Goal: Task Accomplishment & Management: Manage account settings

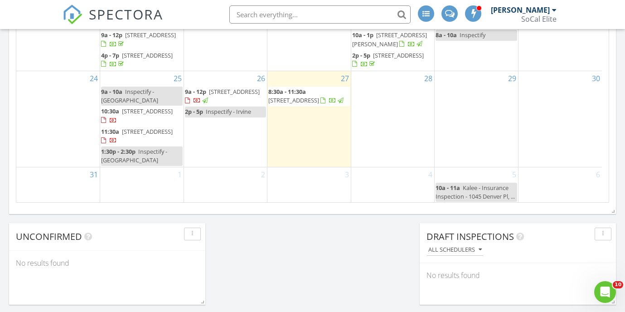
scroll to position [637, 0]
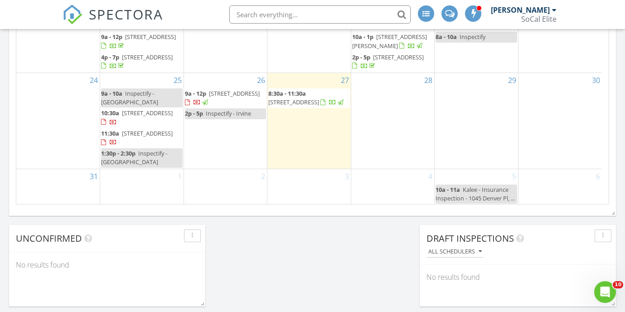
click at [398, 126] on div "28" at bounding box center [392, 120] width 83 height 95
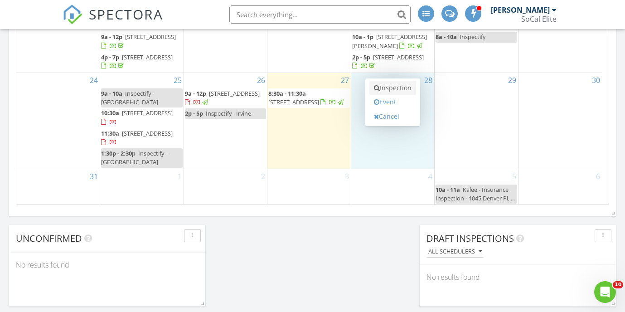
click at [385, 88] on link "Inspection" at bounding box center [393, 88] width 47 height 15
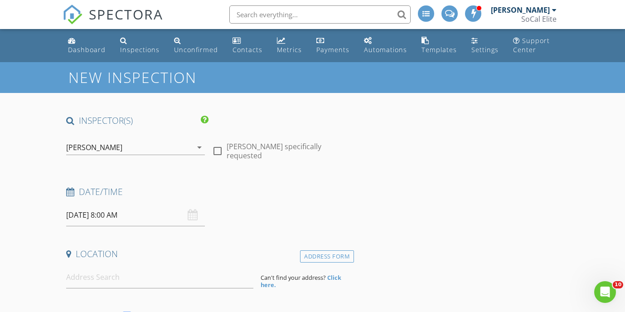
click at [138, 216] on input "08/28/2025 8:00 AM" at bounding box center [135, 215] width 139 height 22
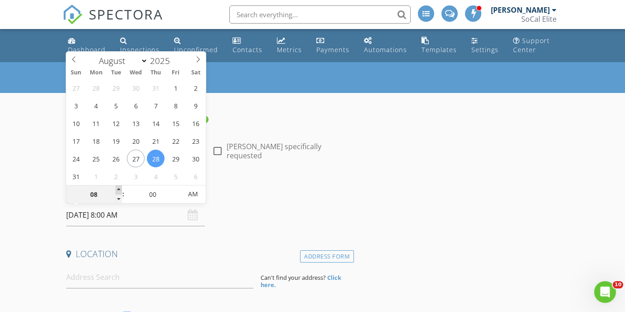
type input "09"
type input "08/28/2025 9:00 AM"
click at [119, 188] on span at bounding box center [119, 189] width 6 height 9
type input "10"
type input "08/28/2025 10:00 AM"
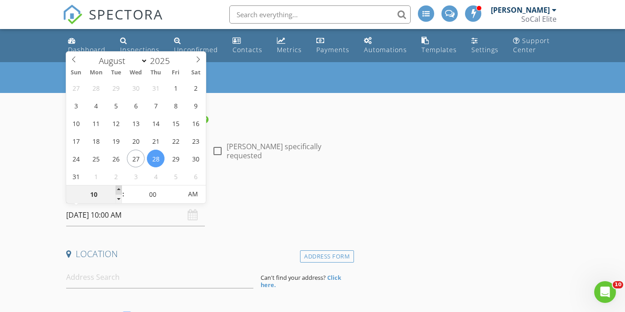
click at [119, 188] on span at bounding box center [119, 189] width 6 height 9
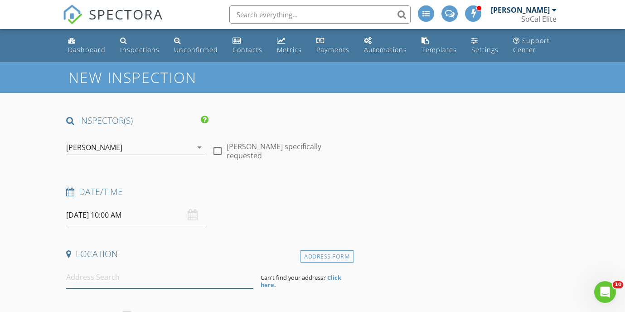
click at [93, 280] on input at bounding box center [159, 277] width 187 height 22
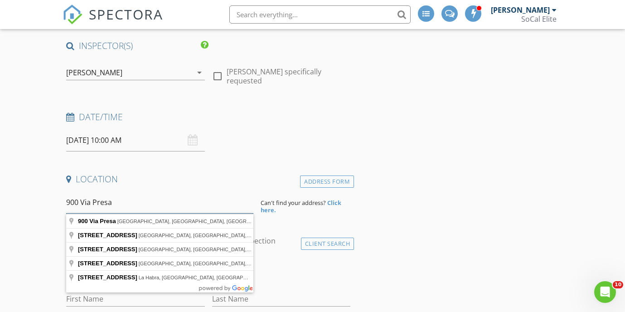
scroll to position [139, 0]
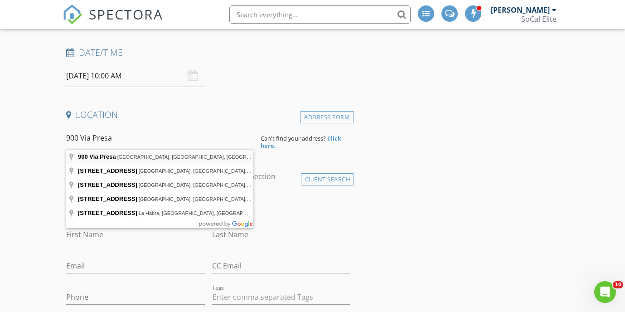
type input "900 Via Presa, San Clemente, CA, USA"
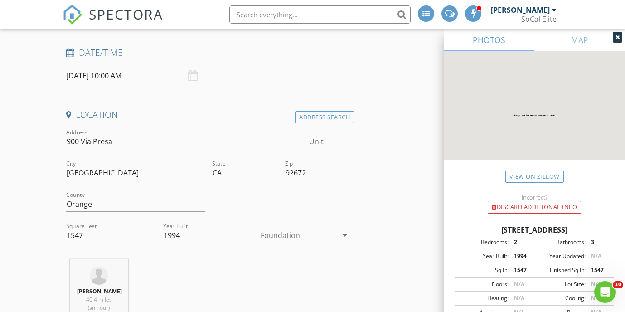
click at [282, 234] on div at bounding box center [300, 235] width 78 height 15
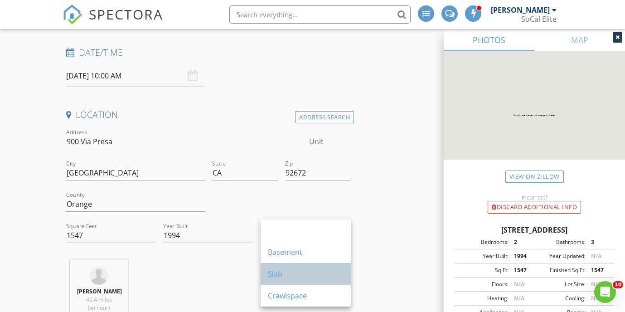
click at [289, 276] on div "Slab" at bounding box center [306, 273] width 76 height 11
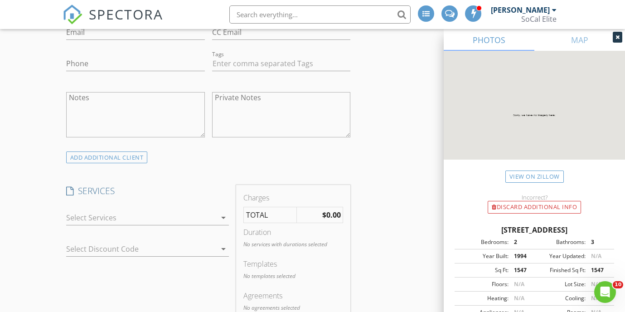
scroll to position [625, 0]
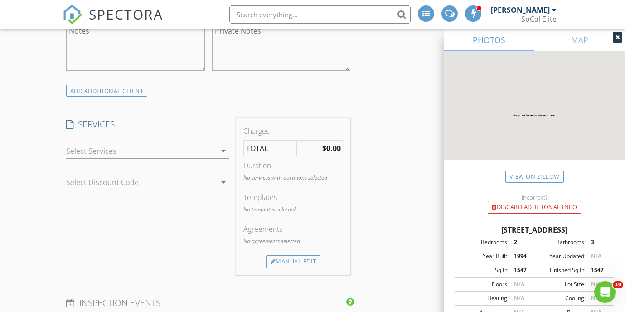
click at [124, 152] on div at bounding box center [141, 151] width 150 height 15
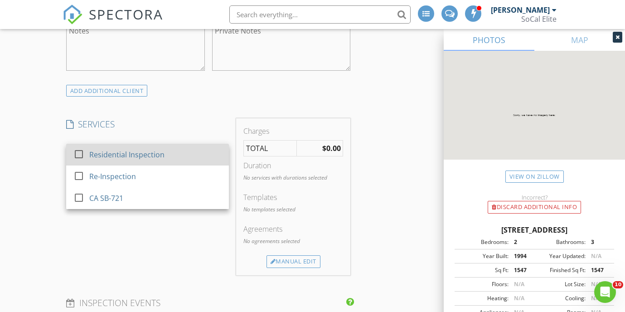
click at [125, 152] on div "Residential Inspection" at bounding box center [126, 154] width 75 height 11
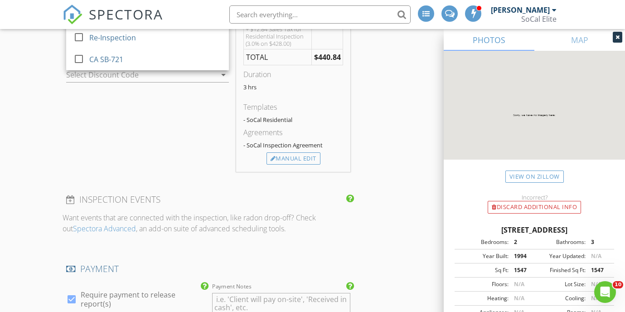
scroll to position [757, 0]
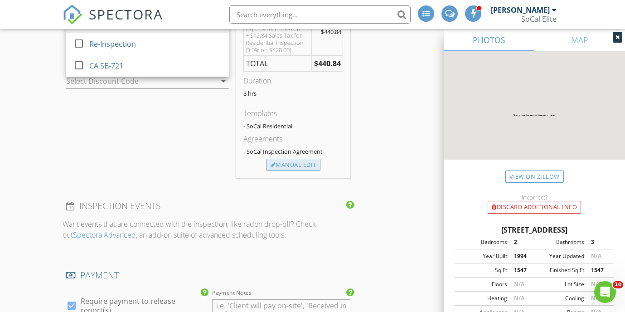
click at [288, 163] on div "Manual Edit" at bounding box center [294, 165] width 54 height 13
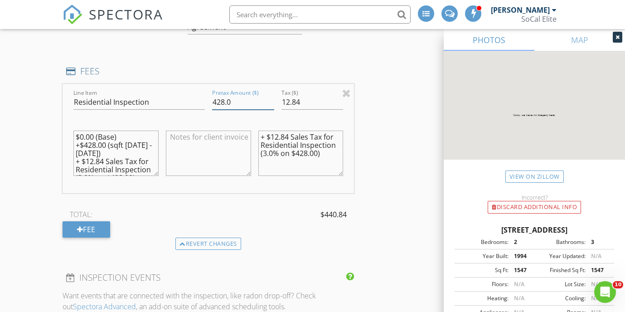
drag, startPoint x: 225, startPoint y: 102, endPoint x: 202, endPoint y: 99, distance: 23.3
click at [202, 99] on div "Line Item Residential Inspection Pretax Amount ($) 428.0 Tax ($) 12.84 $0.00 (B…" at bounding box center [209, 138] width 292 height 109
type input "449.0"
drag, startPoint x: 302, startPoint y: 100, endPoint x: 280, endPoint y: 102, distance: 21.8
click at [280, 102] on div "Tax ($) 12.84" at bounding box center [312, 103] width 69 height 31
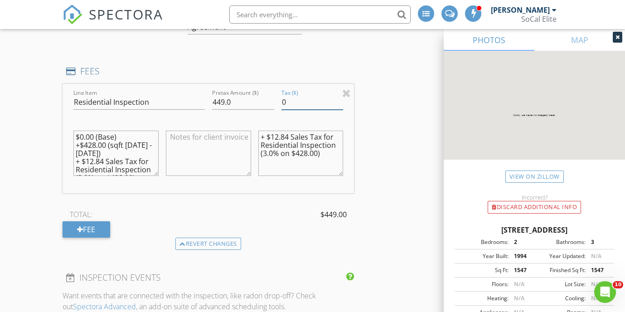
type input "0"
drag, startPoint x: 326, startPoint y: 157, endPoint x: 261, endPoint y: 140, distance: 67.1
click at [261, 140] on textarea "+ $12.84 Sales Tax for Residential Inspection (3.0% on $428.00)" at bounding box center [300, 153] width 85 height 45
drag, startPoint x: 261, startPoint y: 138, endPoint x: 333, endPoint y: 157, distance: 75.1
click at [333, 157] on textarea "+ $12.84 Sales Tax for Residential Inspection (3.0% on $428.00)" at bounding box center [300, 153] width 85 height 45
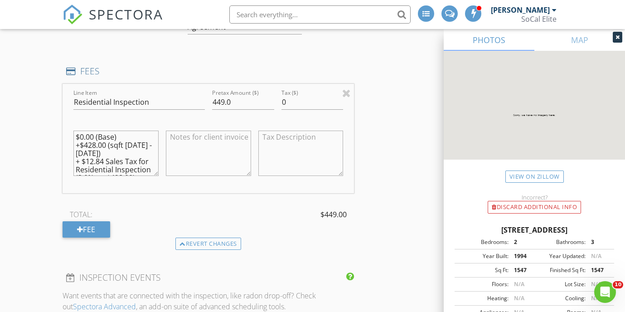
scroll to position [24, 0]
drag, startPoint x: 76, startPoint y: 136, endPoint x: 112, endPoint y: 175, distance: 53.0
click at [112, 175] on textarea "$0.00 (Base) +$428.00 (sqft 1500 - 1900) + $12.84 Sales Tax for Residential Ins…" at bounding box center [115, 153] width 85 height 45
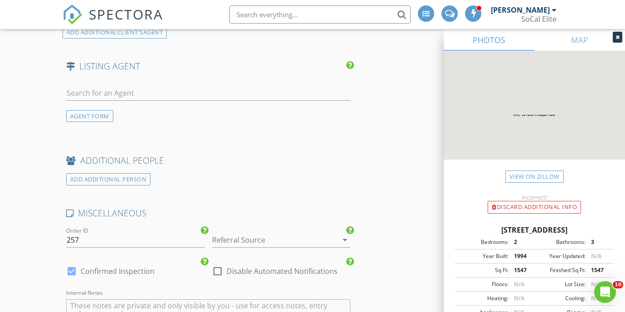
scroll to position [1183, 0]
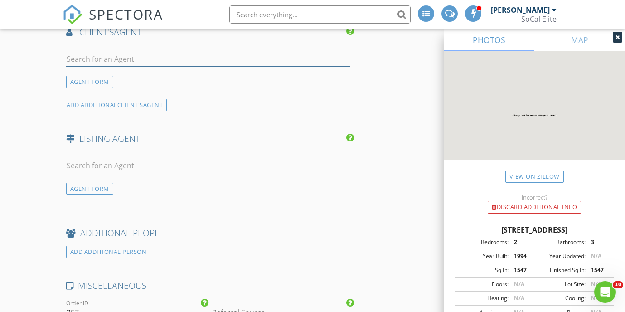
click at [140, 58] on input "text" at bounding box center [208, 59] width 285 height 15
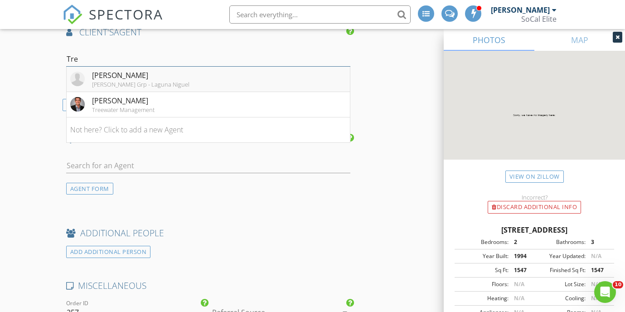
type input "[PERSON_NAME]"
click at [123, 76] on div "[PERSON_NAME]" at bounding box center [140, 75] width 97 height 11
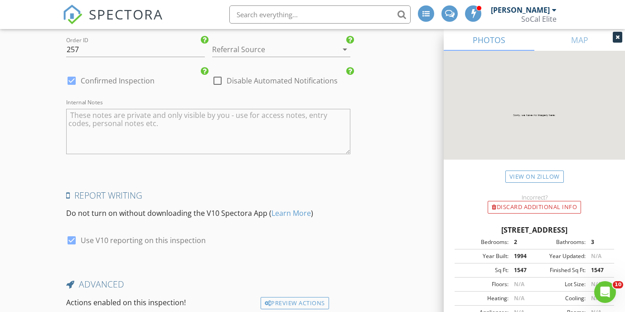
scroll to position [1690, 0]
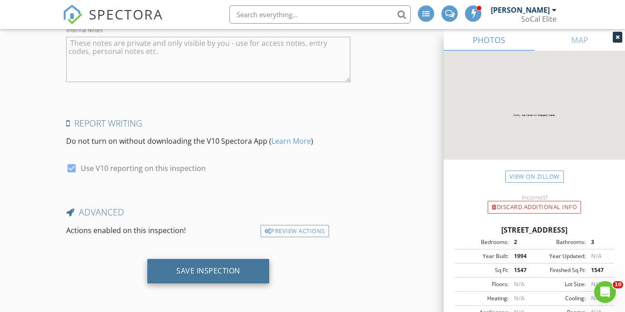
click at [196, 271] on div "Save Inspection" at bounding box center [208, 270] width 64 height 9
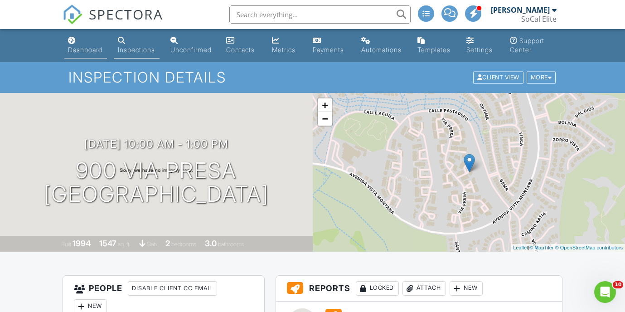
click at [88, 51] on div "Dashboard" at bounding box center [85, 50] width 34 height 8
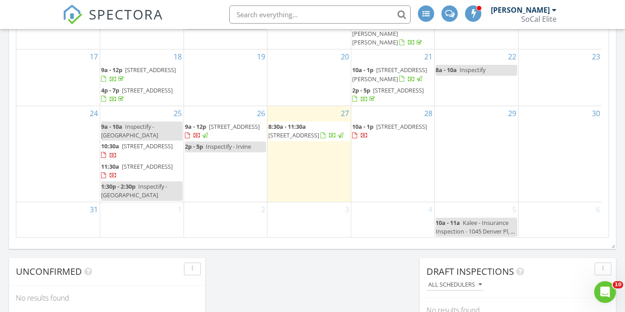
scroll to position [602, 0]
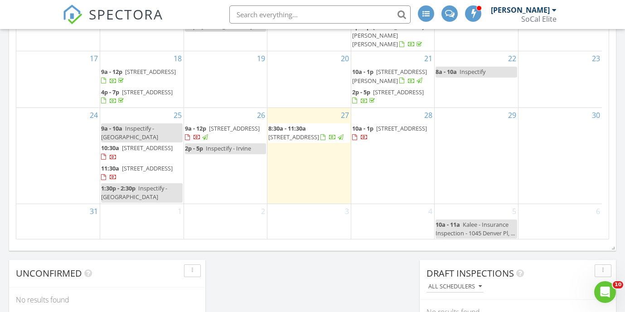
click at [395, 176] on div "28 10a - 1p 900 Via Presa, San Clemente 92672" at bounding box center [392, 155] width 83 height 95
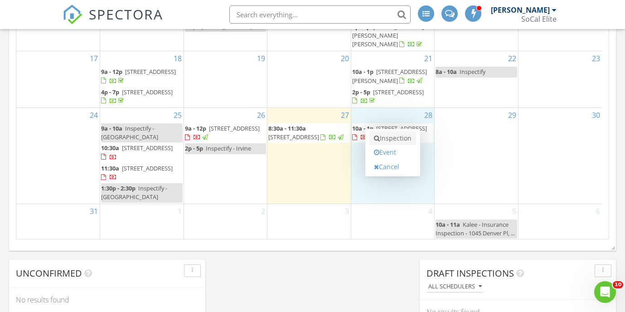
click at [391, 137] on link "Inspection" at bounding box center [393, 138] width 47 height 15
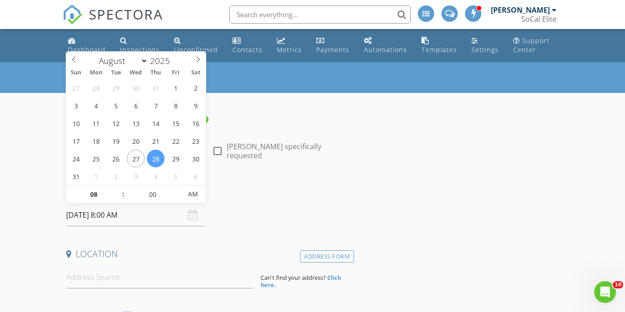
click at [136, 216] on input "08/28/2025 8:00 AM" at bounding box center [135, 215] width 139 height 22
type input "09"
type input "08/28/2025 9:00 AM"
click at [120, 189] on span at bounding box center [119, 189] width 6 height 9
type input "10"
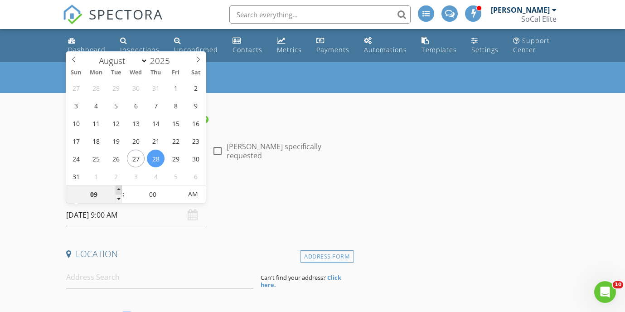
type input "08/28/2025 10:00 AM"
click at [120, 189] on span at bounding box center [119, 189] width 6 height 9
type input "11"
type input "08/28/2025 11:00 AM"
click at [120, 189] on span at bounding box center [119, 189] width 6 height 9
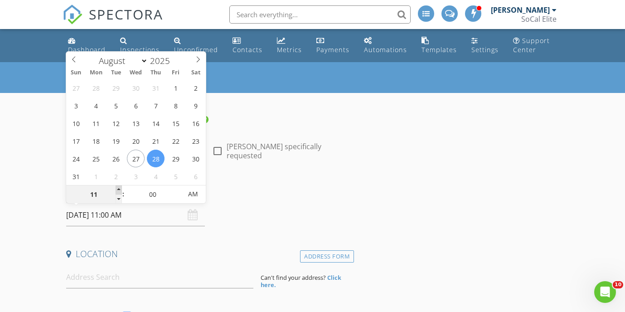
type input "12"
type input "08/28/2025 12:00 PM"
click at [120, 189] on span at bounding box center [119, 189] width 6 height 9
type input "01"
type input "08/28/2025 1:00 PM"
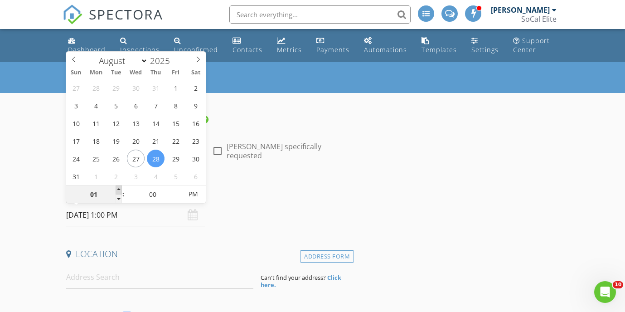
click at [120, 189] on span at bounding box center [119, 189] width 6 height 9
type input "02"
type input "[DATE] 2:00 PM"
click at [120, 189] on span at bounding box center [119, 189] width 6 height 9
click at [95, 280] on input at bounding box center [159, 277] width 187 height 22
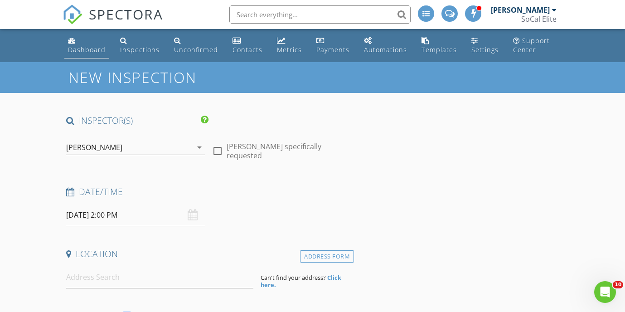
click at [91, 50] on div "Dashboard" at bounding box center [87, 49] width 38 height 9
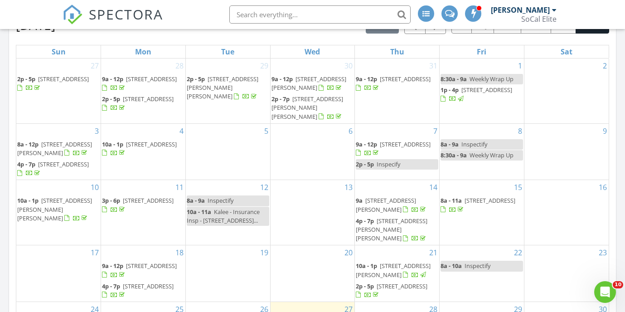
scroll to position [706, 0]
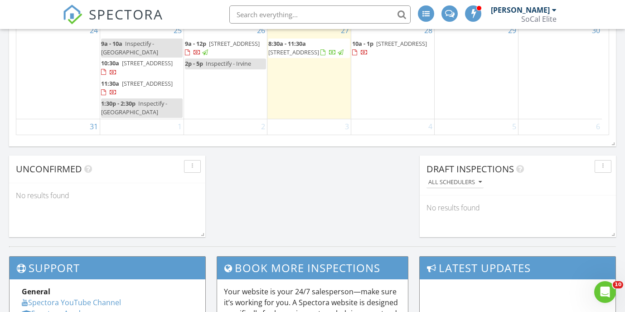
click at [365, 47] on span "10a - 1p" at bounding box center [362, 43] width 21 height 8
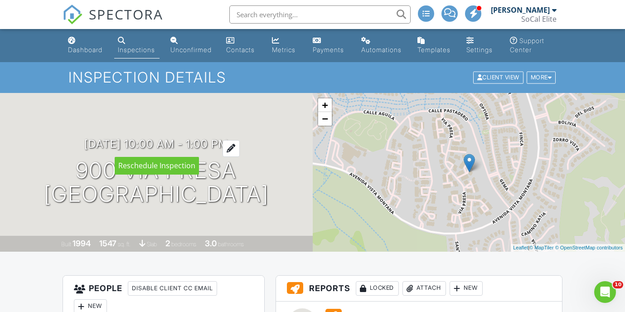
click at [240, 145] on div at bounding box center [231, 148] width 17 height 17
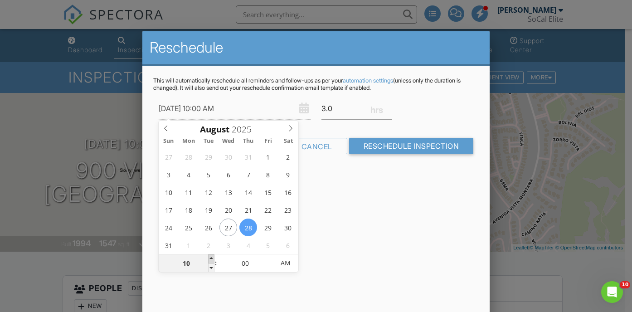
type input "11"
type input "08/28/2025 11:00 AM"
click at [212, 257] on span at bounding box center [211, 258] width 6 height 9
type input "12"
type input "08/28/2025 12:00 PM"
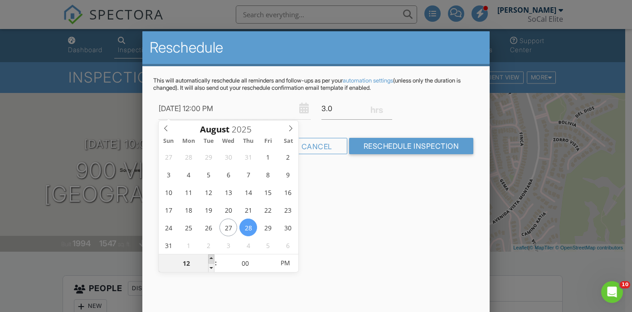
click at [212, 257] on span at bounding box center [211, 258] width 6 height 9
type input "01"
type input "08/28/2025 1:00 PM"
click at [212, 257] on span at bounding box center [211, 258] width 6 height 9
type input "02"
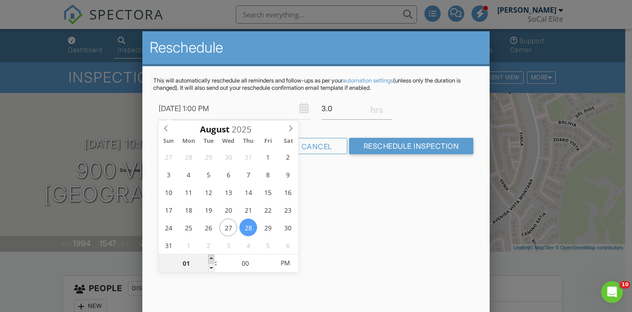
type input "[DATE] 2:00 PM"
click at [212, 257] on span at bounding box center [211, 258] width 6 height 9
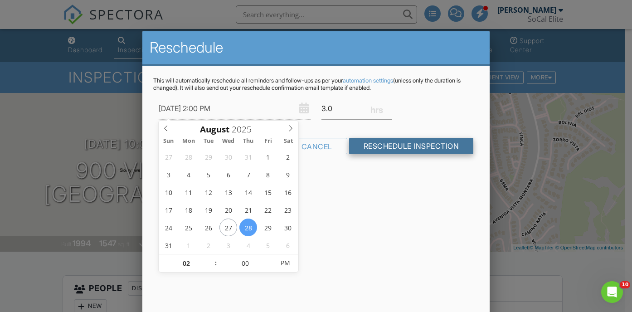
click at [390, 145] on input "Reschedule Inspection" at bounding box center [411, 146] width 125 height 16
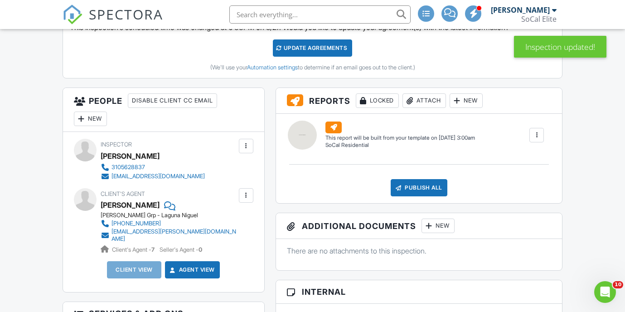
click at [90, 115] on div "New" at bounding box center [90, 119] width 33 height 15
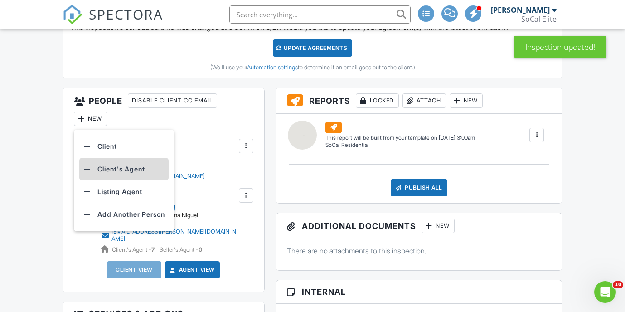
click at [117, 170] on li "Client's Agent" at bounding box center [123, 169] width 89 height 23
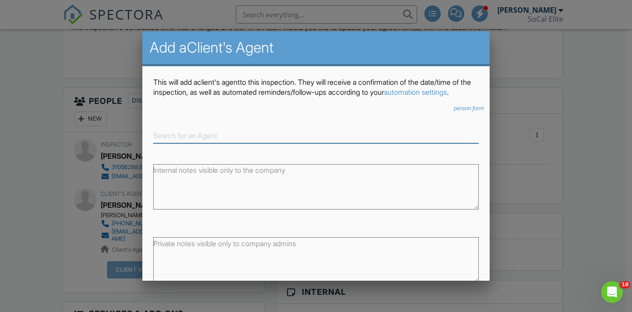
click at [208, 143] on input at bounding box center [316, 135] width 326 height 15
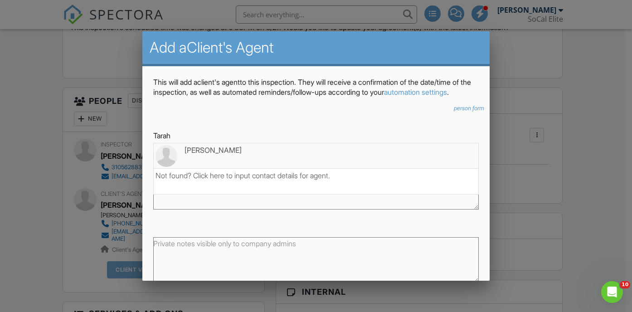
click at [269, 155] on div "[PERSON_NAME]" at bounding box center [316, 150] width 321 height 10
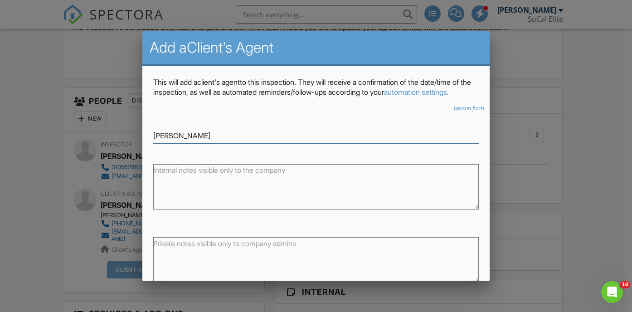
click at [204, 142] on input "[PERSON_NAME]" at bounding box center [316, 135] width 326 height 15
drag, startPoint x: 203, startPoint y: 146, endPoint x: 146, endPoint y: 145, distance: 56.7
click at [146, 145] on div "This will add a Client's Agent to this inspection. They will receive a confirma…" at bounding box center [316, 199] width 348 height 267
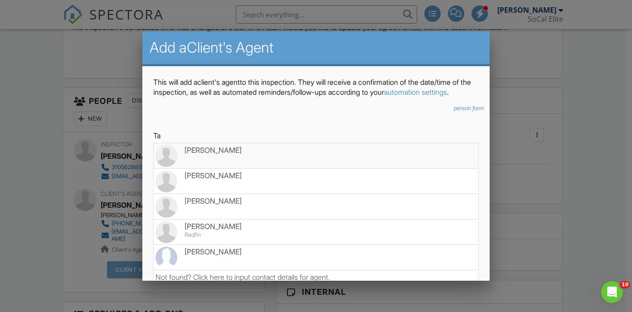
click at [247, 155] on div "[PERSON_NAME]" at bounding box center [316, 150] width 321 height 10
type input "[PERSON_NAME]"
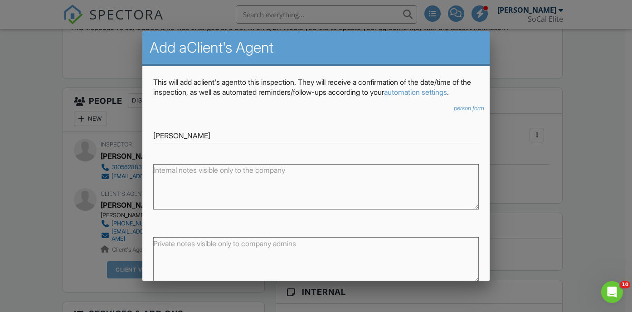
scroll to position [62, 0]
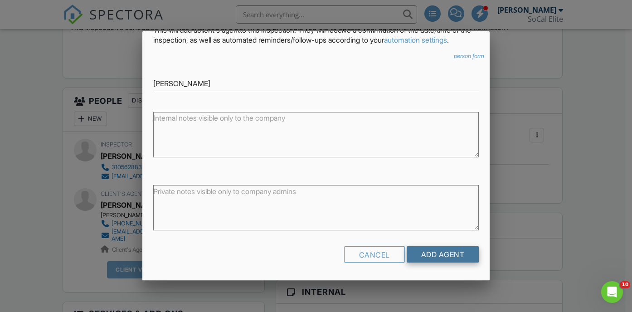
click at [430, 255] on input "Add Agent" at bounding box center [443, 254] width 73 height 16
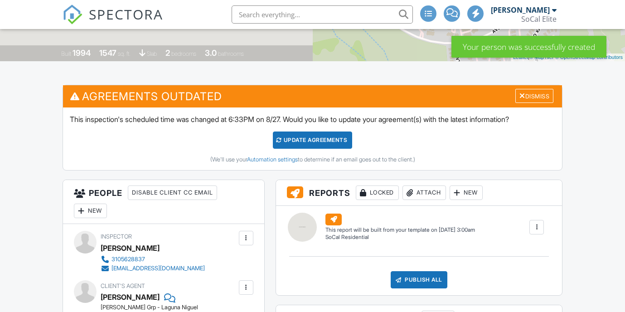
scroll to position [189, 0]
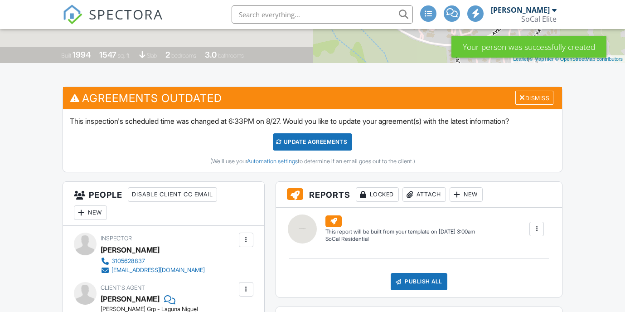
click at [304, 141] on div "Update Agreements" at bounding box center [312, 141] width 79 height 17
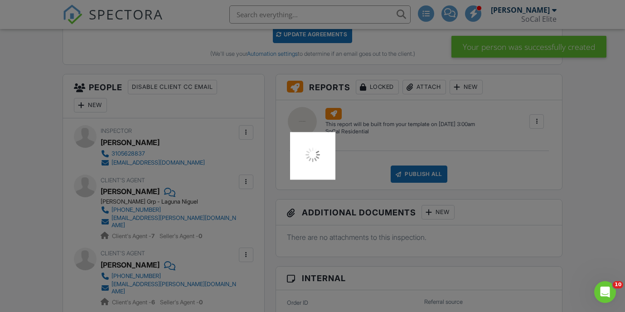
scroll to position [298, 0]
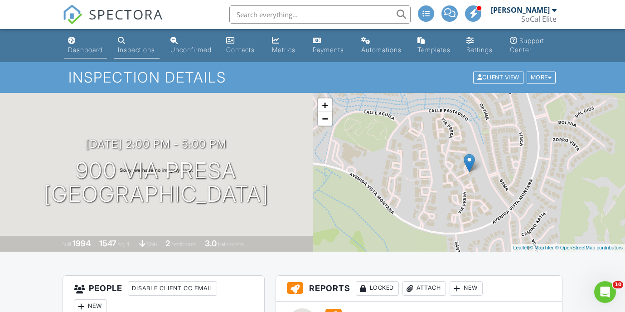
click at [88, 53] on div "Dashboard" at bounding box center [85, 50] width 34 height 8
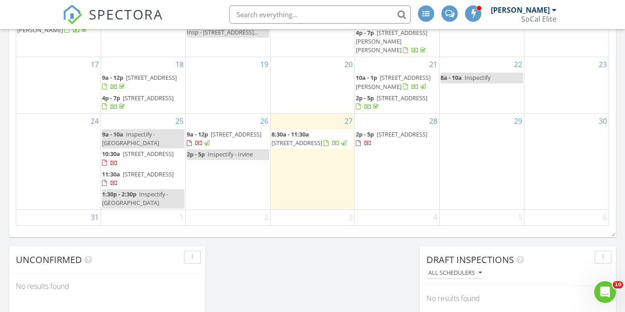
scroll to position [606, 0]
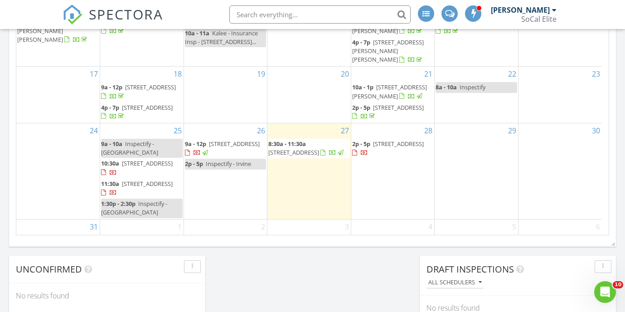
click at [402, 187] on div "28 2p - 5p 900 Via Presa, San Clemente 92672" at bounding box center [392, 170] width 83 height 95
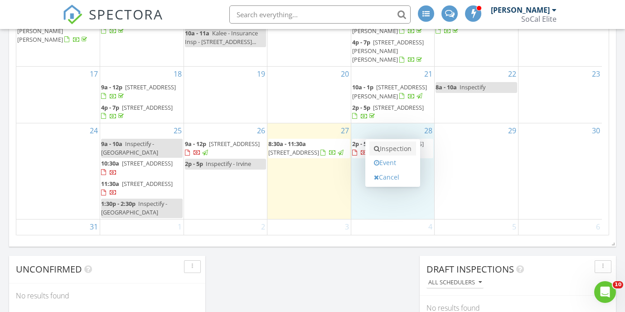
click at [386, 147] on link "Inspection" at bounding box center [393, 148] width 47 height 15
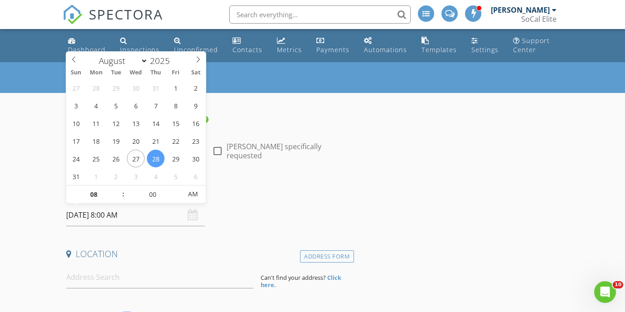
click at [136, 215] on input "08/28/2025 8:00 AM" at bounding box center [135, 215] width 139 height 22
type input "09"
type input "08/28/2025 9:00 AM"
click at [120, 187] on span at bounding box center [119, 189] width 6 height 9
type input "10"
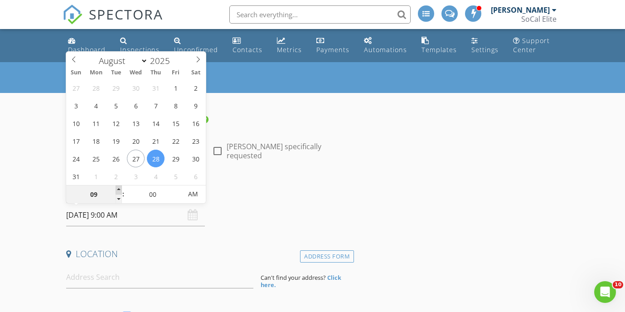
type input "[DATE] 10:00 AM"
click at [120, 187] on span at bounding box center [119, 189] width 6 height 9
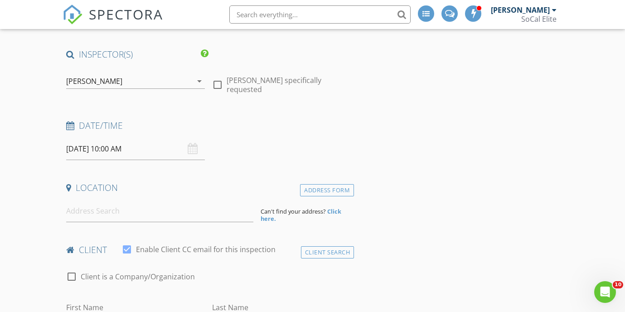
scroll to position [68, 0]
click at [88, 214] on input at bounding box center [159, 210] width 187 height 22
click at [101, 215] on input at bounding box center [159, 210] width 187 height 22
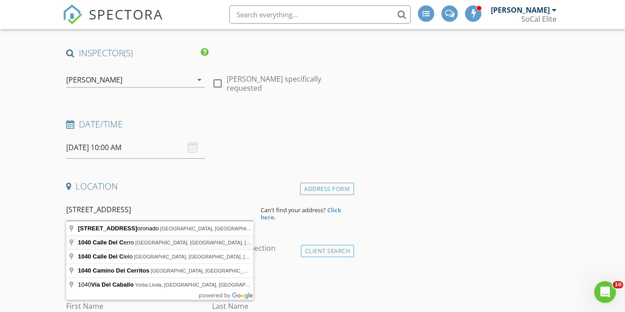
type input "1040 Calle Del Cerro, San Clemente, CA, USA"
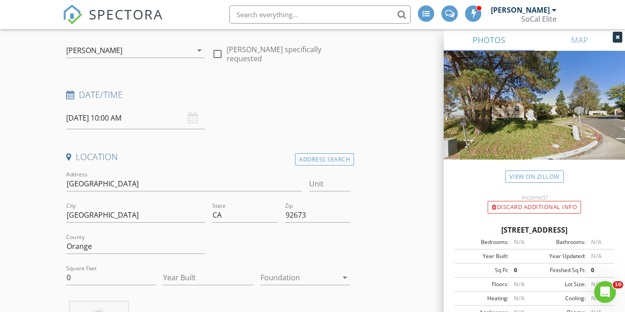
scroll to position [135, 0]
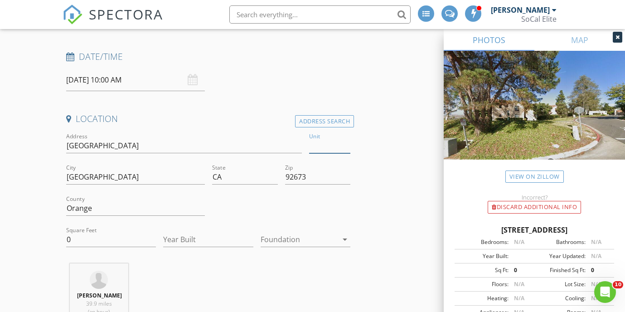
click at [326, 144] on input "Unit" at bounding box center [329, 145] width 41 height 15
type input "11"
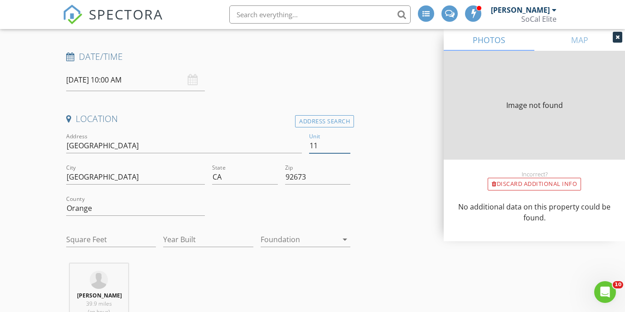
type input "0"
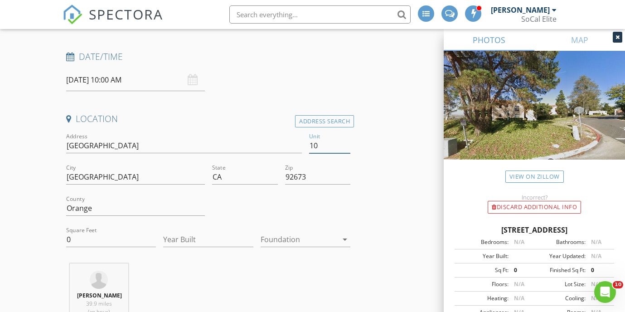
type input "101"
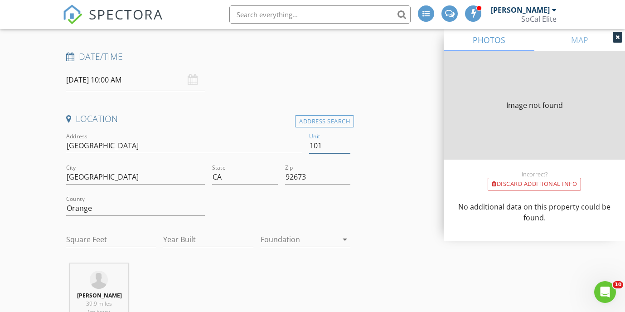
type input "877"
type input "1986"
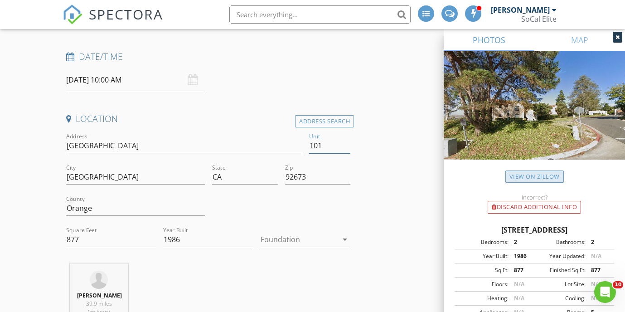
type input "101"
click at [533, 175] on link "View on Zillow" at bounding box center [535, 176] width 58 height 12
click at [290, 240] on div at bounding box center [300, 239] width 78 height 15
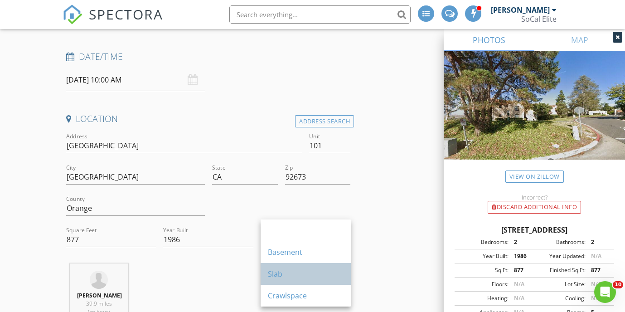
click at [293, 274] on div "Slab" at bounding box center [306, 273] width 76 height 11
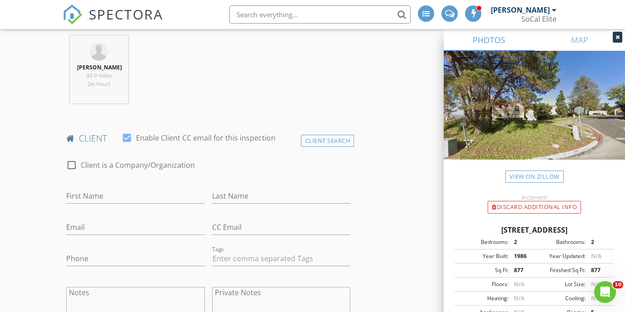
scroll to position [482, 0]
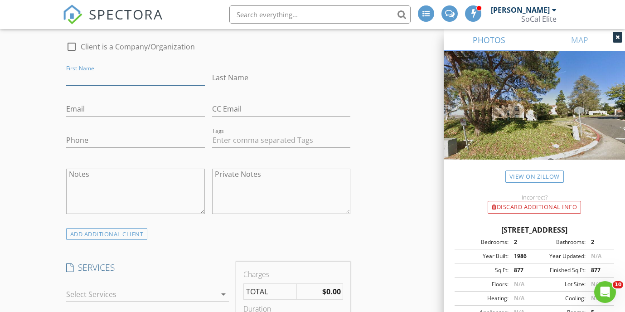
click at [97, 77] on input "First Name" at bounding box center [135, 77] width 139 height 15
type input "K"
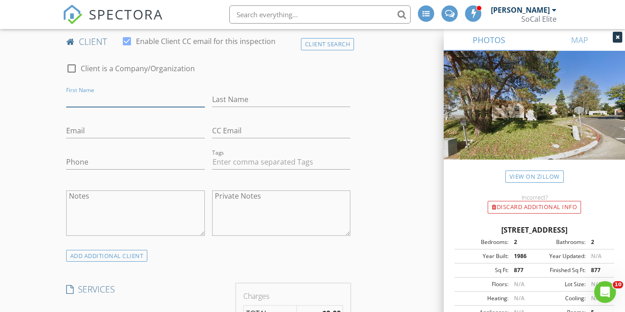
scroll to position [418, 0]
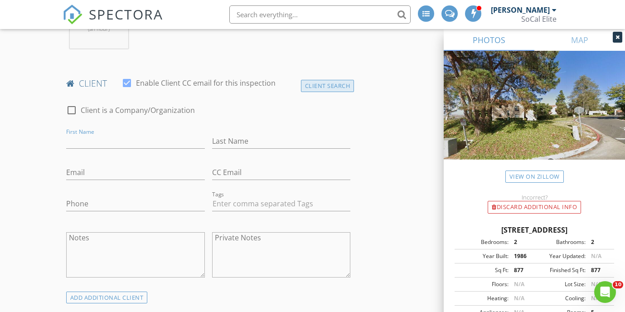
click at [317, 86] on div "Client Search" at bounding box center [328, 86] width 54 height 12
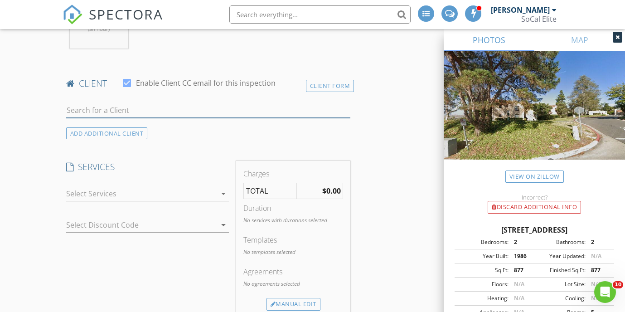
click at [120, 109] on input "text" at bounding box center [208, 110] width 285 height 15
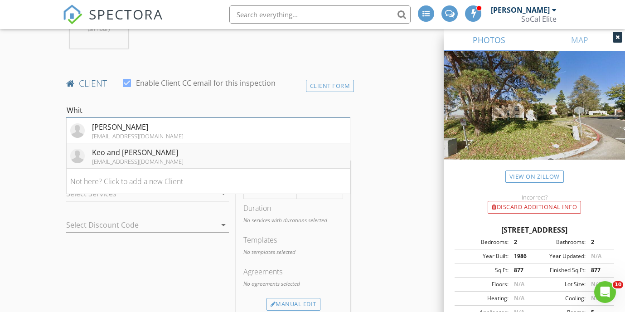
type input "Whit"
click at [139, 152] on div "Keo and Whitney Boulton" at bounding box center [138, 152] width 92 height 11
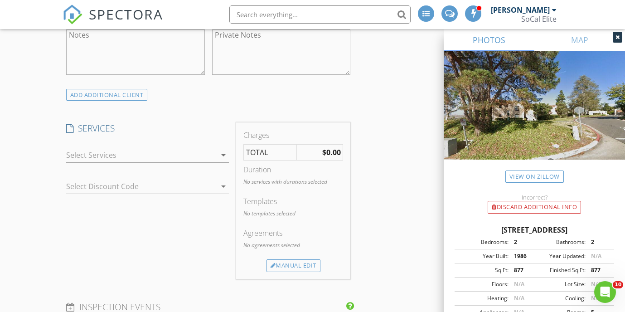
scroll to position [636, 0]
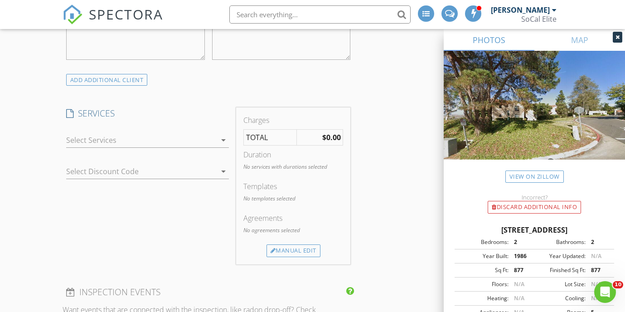
click at [111, 140] on div at bounding box center [141, 140] width 150 height 15
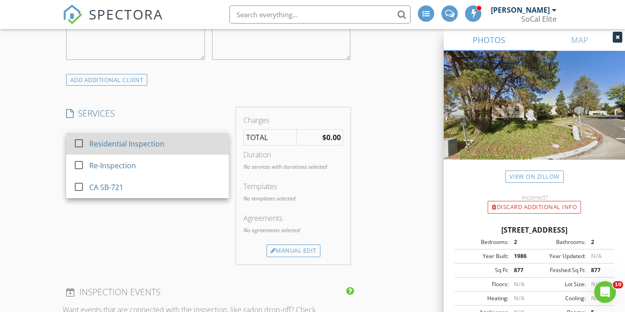
click at [118, 144] on div "Residential Inspection" at bounding box center [126, 143] width 75 height 11
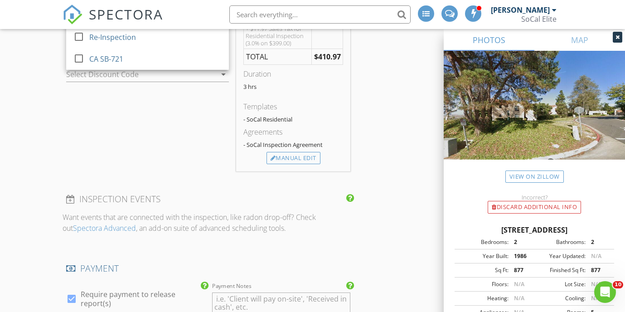
scroll to position [780, 0]
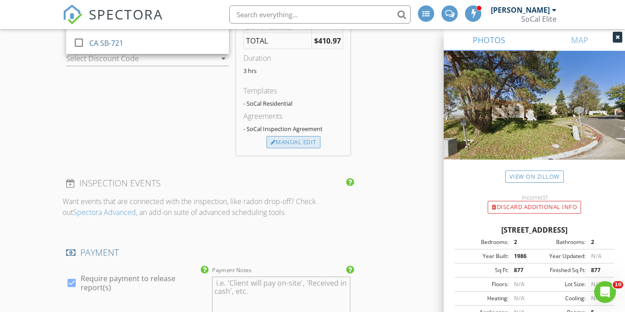
click at [290, 141] on div "Manual Edit" at bounding box center [294, 142] width 54 height 13
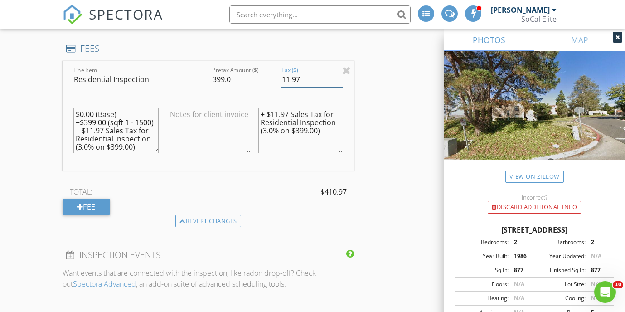
drag, startPoint x: 282, startPoint y: 78, endPoint x: 312, endPoint y: 83, distance: 30.2
click at [312, 83] on input "11.97" at bounding box center [313, 79] width 62 height 15
type input "0"
drag, startPoint x: 260, startPoint y: 116, endPoint x: 314, endPoint y: 139, distance: 58.7
click at [314, 139] on textarea "+ $11.97 Sales Tax for Residential Inspection (3.0% on $399.00)" at bounding box center [300, 130] width 85 height 45
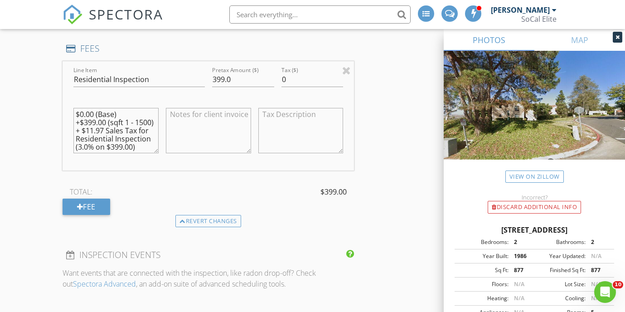
scroll to position [24, 0]
drag, startPoint x: 75, startPoint y: 113, endPoint x: 124, endPoint y: 157, distance: 65.5
click at [124, 157] on div "$0.00 (Base) +$399.00 (sqft 1 - 1500) + $11.97 Sales Tax for Residential Inspec…" at bounding box center [115, 134] width 85 height 63
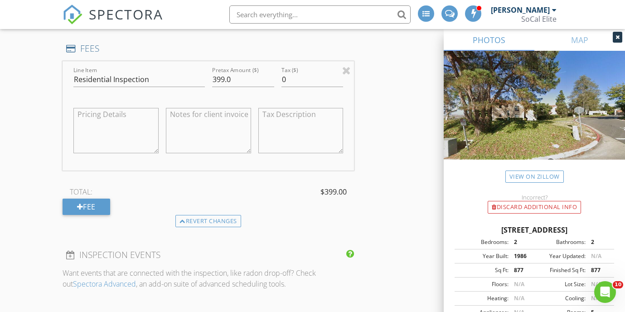
scroll to position [0, 0]
click at [394, 157] on div "INSPECTOR(S) check_box Kalee Fonseca PRIMARY Kalee Fonseca arrow_drop_down chec…" at bounding box center [313, 182] width 500 height 1694
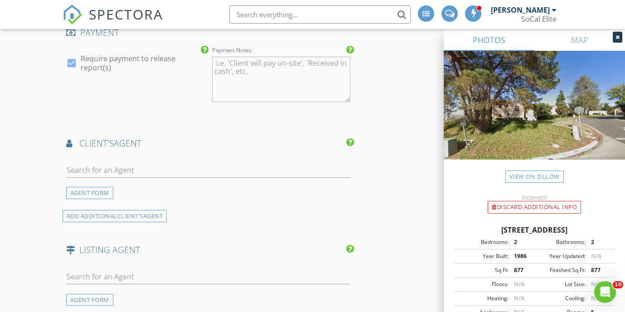
scroll to position [1021, 0]
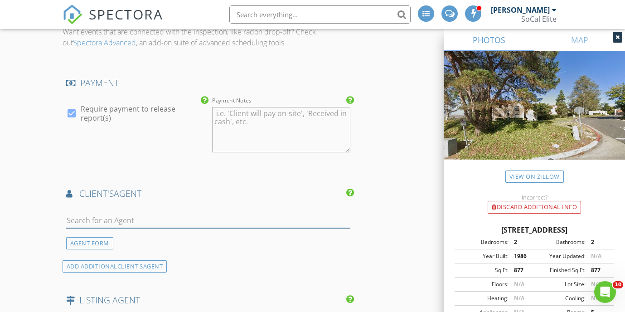
click at [97, 221] on input "text" at bounding box center [208, 220] width 285 height 15
type input "Tara"
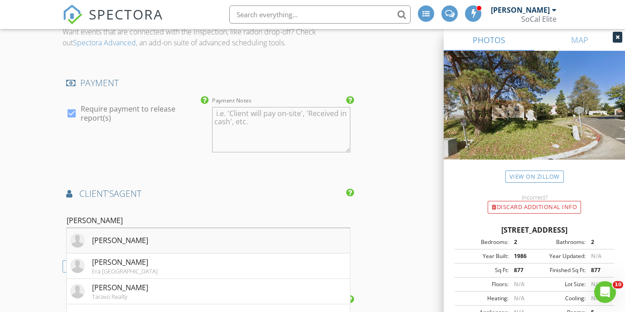
click at [131, 243] on div "[PERSON_NAME]" at bounding box center [120, 240] width 56 height 11
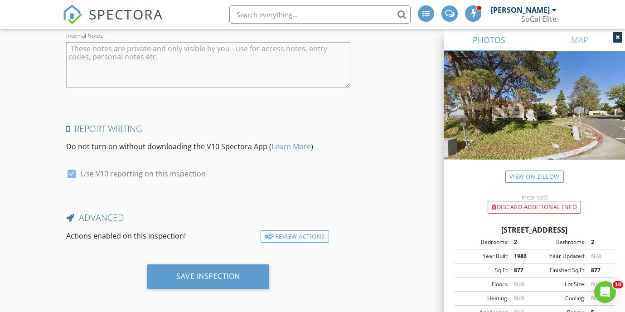
scroll to position [1690, 0]
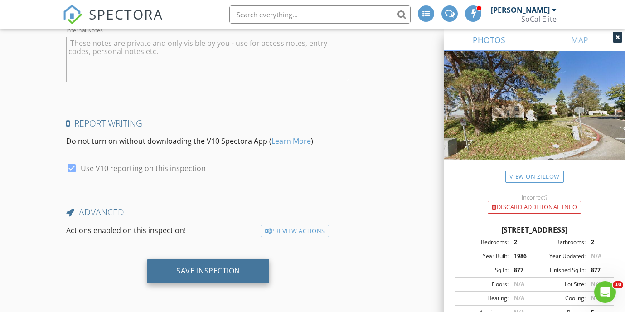
click at [218, 274] on div "Save Inspection" at bounding box center [208, 270] width 64 height 9
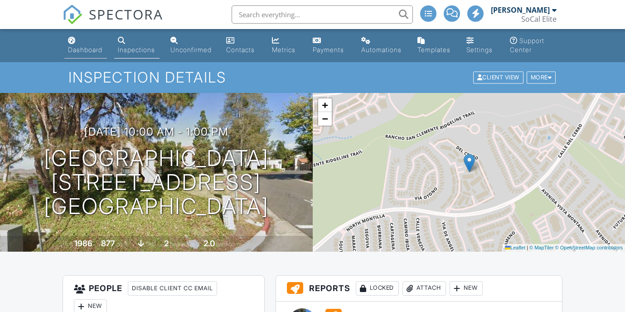
click at [88, 51] on div "Dashboard" at bounding box center [85, 50] width 34 height 8
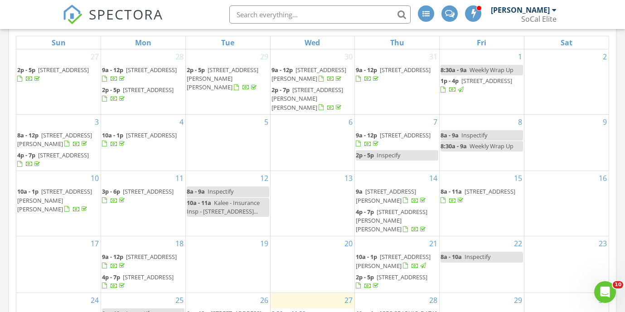
scroll to position [622, 0]
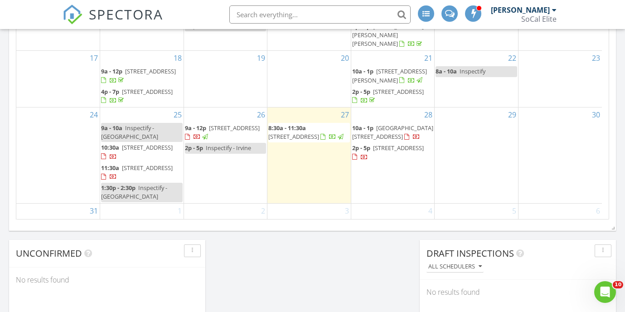
click at [368, 152] on span "2p - 5p" at bounding box center [361, 148] width 18 height 8
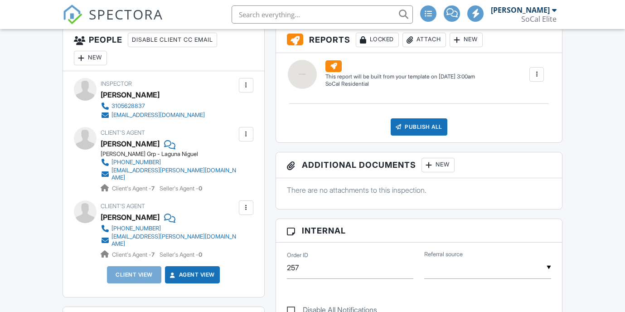
click at [90, 54] on div "New" at bounding box center [90, 58] width 33 height 15
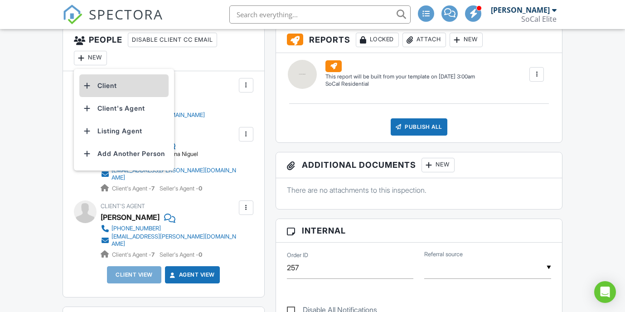
click at [107, 85] on li "Client" at bounding box center [123, 85] width 89 height 23
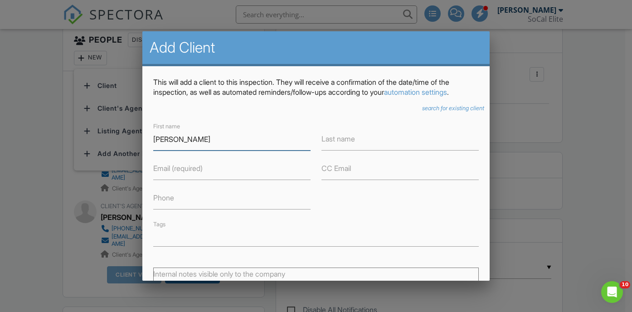
type input "Dani"
type input "Ludloff"
click at [172, 169] on label "Email (required)" at bounding box center [177, 168] width 49 height 10
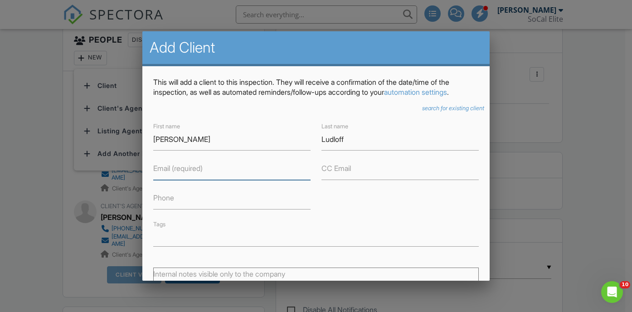
click at [172, 169] on input "Email (required)" at bounding box center [231, 169] width 157 height 22
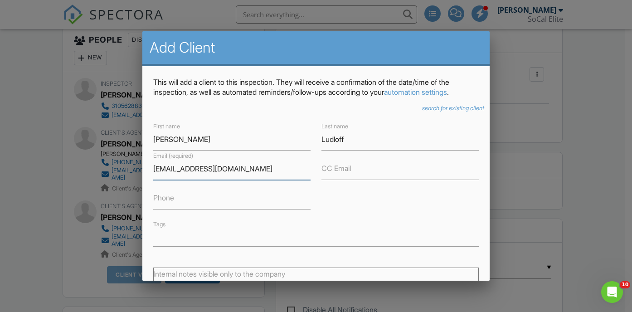
type input "[EMAIL_ADDRESS][DOMAIN_NAME]"
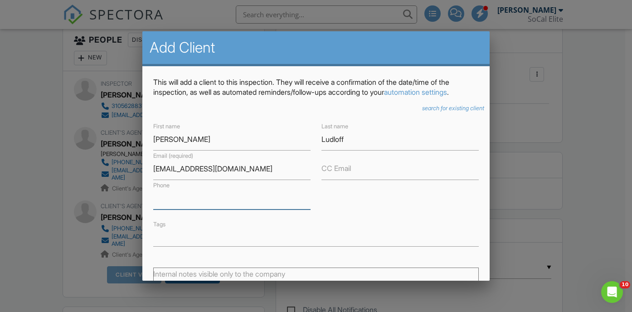
click at [169, 203] on input "Phone" at bounding box center [231, 198] width 157 height 22
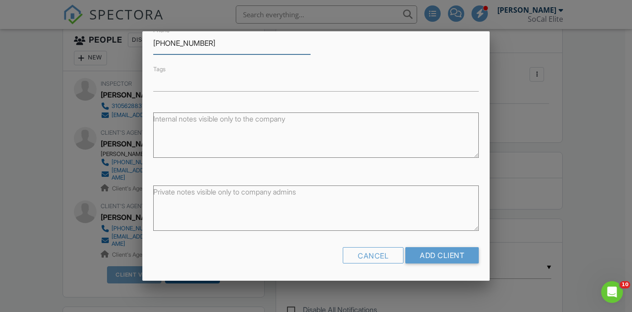
scroll to position [156, 0]
type input "[PHONE_NUMBER]"
click at [433, 255] on input "Add Client" at bounding box center [441, 255] width 73 height 16
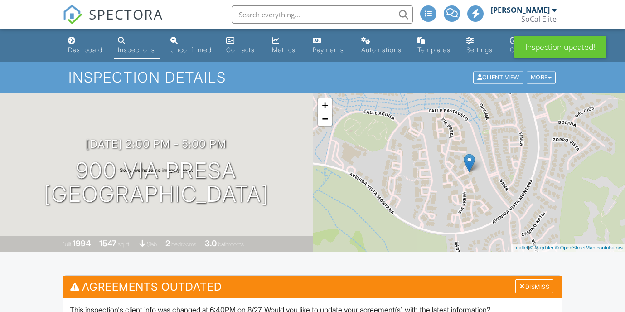
scroll to position [252, 0]
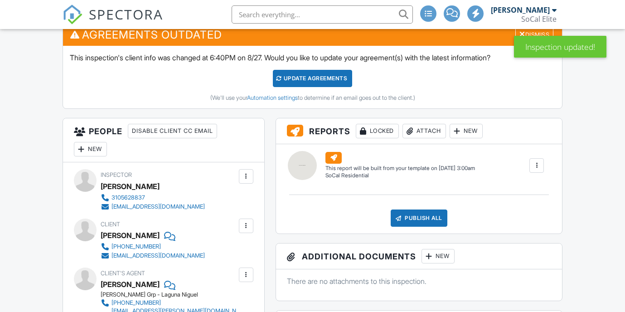
click at [90, 148] on div "New" at bounding box center [90, 149] width 33 height 15
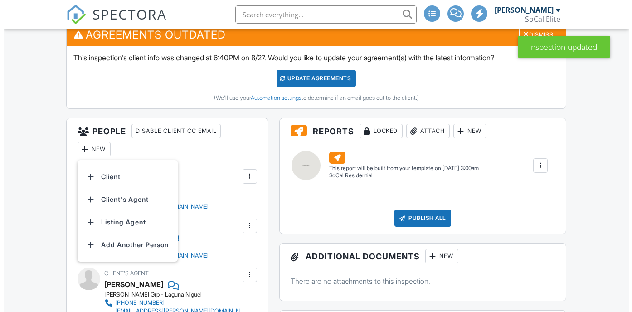
scroll to position [0, 0]
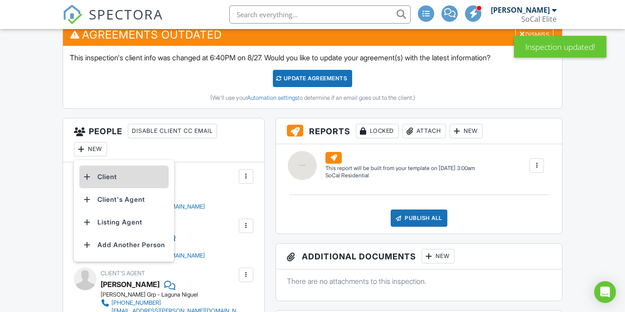
click at [116, 176] on li "Client" at bounding box center [123, 177] width 89 height 23
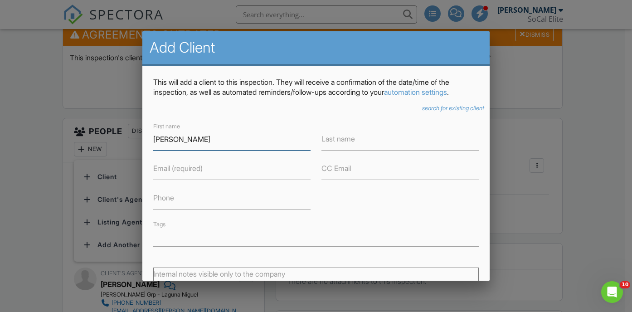
type input "Tom"
type input "Linn"
click at [175, 170] on label "Email (required)" at bounding box center [177, 168] width 49 height 10
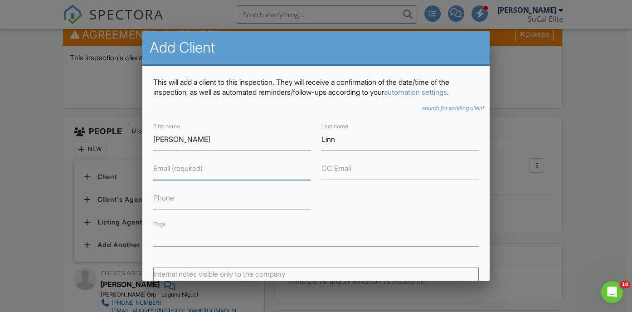
click at [175, 170] on input "Email (required)" at bounding box center [231, 169] width 157 height 22
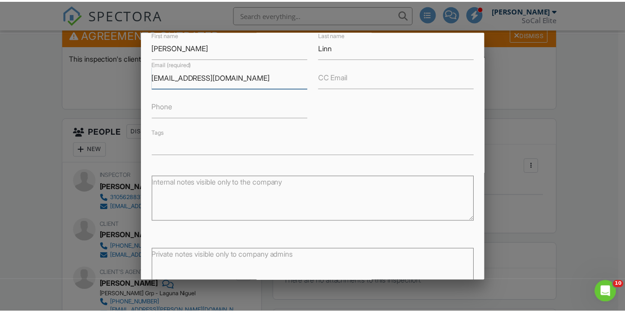
scroll to position [156, 0]
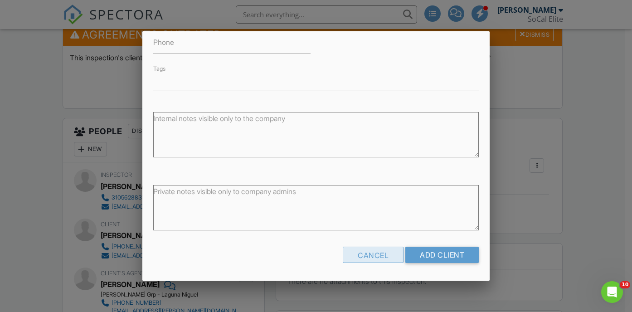
type input "tomlinn0467@gmail.com"
click at [377, 254] on div "Cancel" at bounding box center [373, 255] width 61 height 16
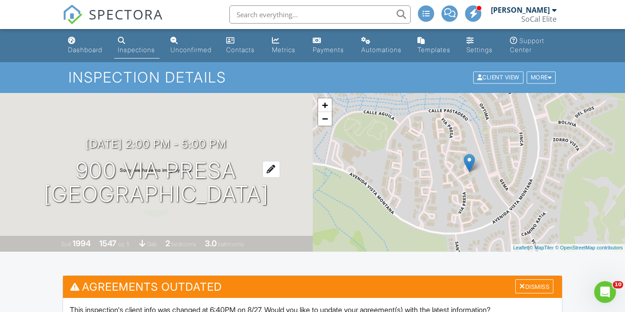
scroll to position [159, 0]
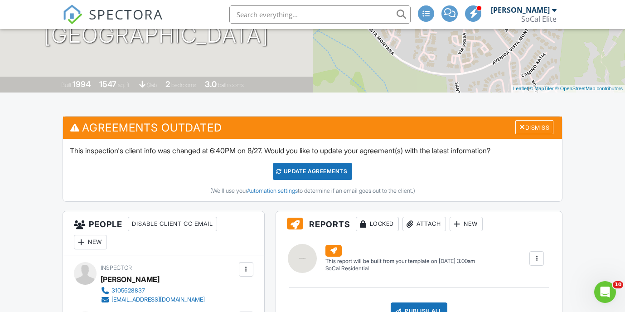
click at [289, 174] on div "Update Agreements" at bounding box center [312, 171] width 79 height 17
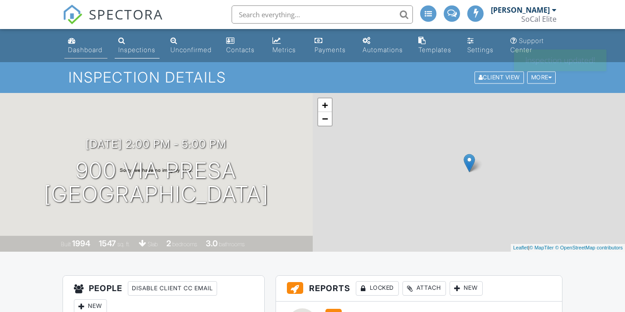
click at [94, 51] on div "Dashboard" at bounding box center [85, 50] width 34 height 8
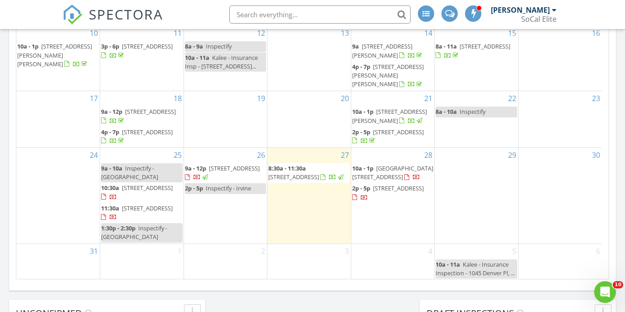
scroll to position [564, 0]
